Goal: Information Seeking & Learning: Learn about a topic

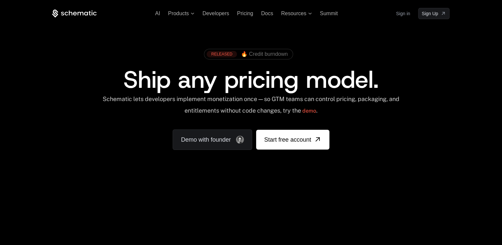
click at [347, 213] on div "Your browser does not support the video tag." at bounding box center [250, 195] width 429 height 278
click at [277, 241] on div "Your browser does not support the video tag." at bounding box center [250, 195] width 429 height 278
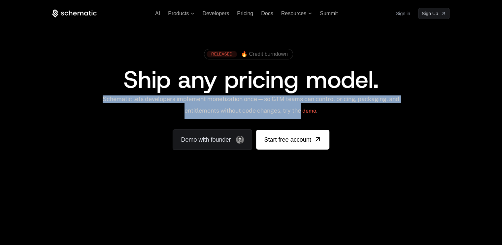
drag, startPoint x: 114, startPoint y: 93, endPoint x: 308, endPoint y: 110, distance: 194.4
click at [308, 110] on div "RELEASED 🔥 Credit burndown Ship any pricing model. Schematic lets developers im…" at bounding box center [250, 98] width 397 height 104
copy div "Schematic lets developers implement monetization once — so GTM teams can contro…"
